Goal: Task Accomplishment & Management: Use online tool/utility

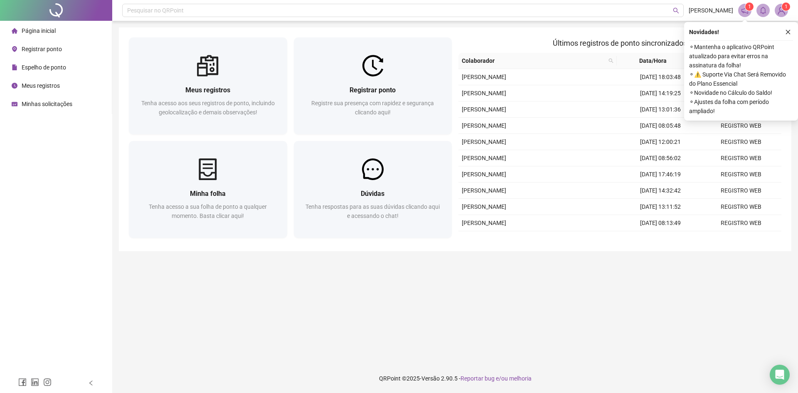
drag, startPoint x: 218, startPoint y: 271, endPoint x: 226, endPoint y: 260, distance: 14.3
click at [218, 270] on main "Meus registros Tenha acesso aos seus registros de ponto, incluindo geolocalizaç…" at bounding box center [455, 191] width 672 height 329
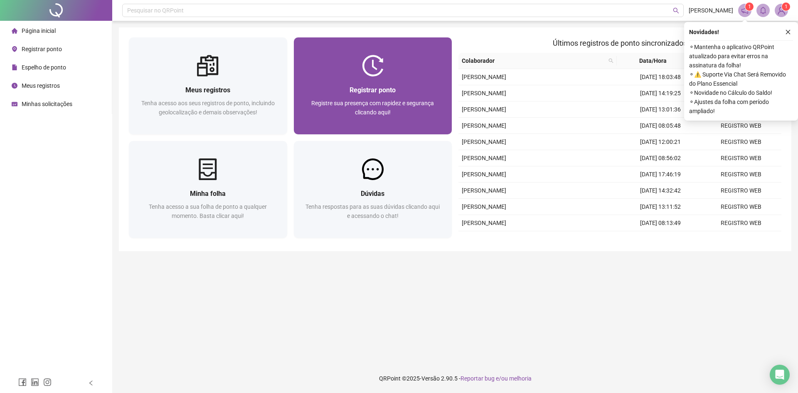
click at [355, 74] on div at bounding box center [373, 66] width 158 height 22
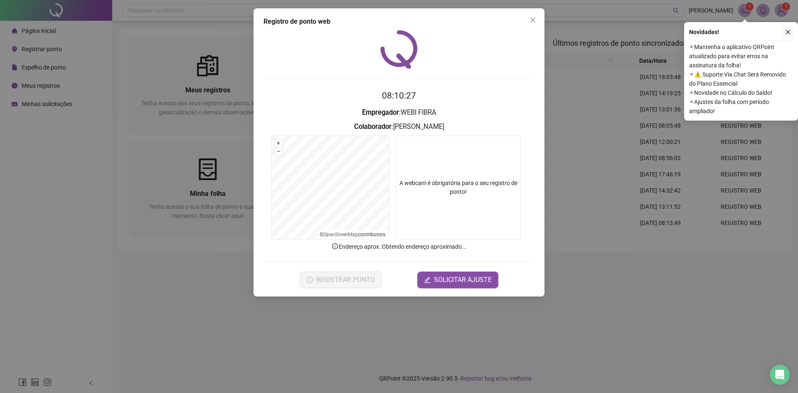
click at [356, 28] on button "button" at bounding box center [788, 32] width 10 height 10
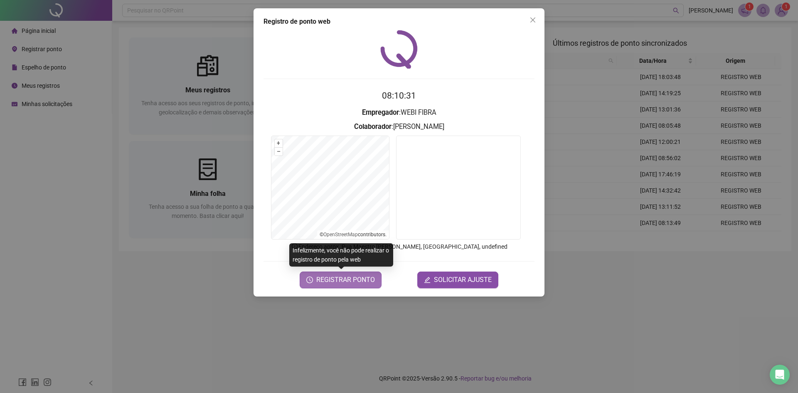
click at [343, 270] on span "REGISTRAR PONTO" at bounding box center [345, 280] width 59 height 10
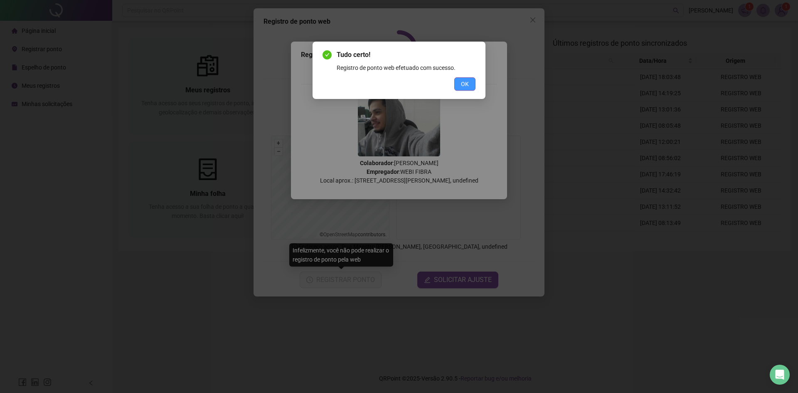
click at [356, 88] on span "OK" at bounding box center [465, 83] width 8 height 9
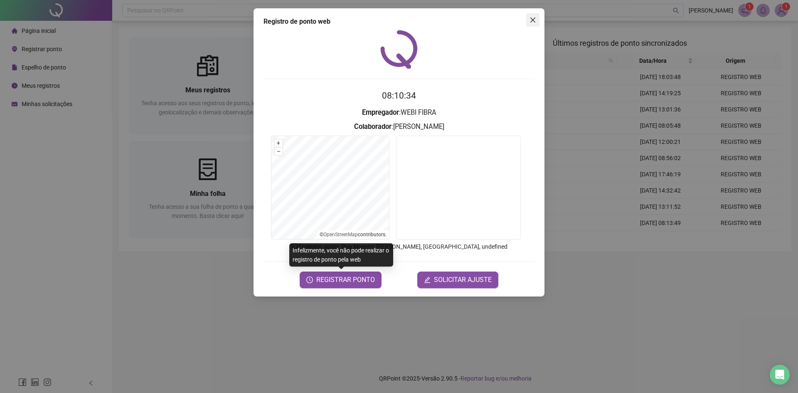
click at [356, 21] on icon "close" at bounding box center [532, 19] width 5 height 5
